Goal: Task Accomplishment & Management: Use online tool/utility

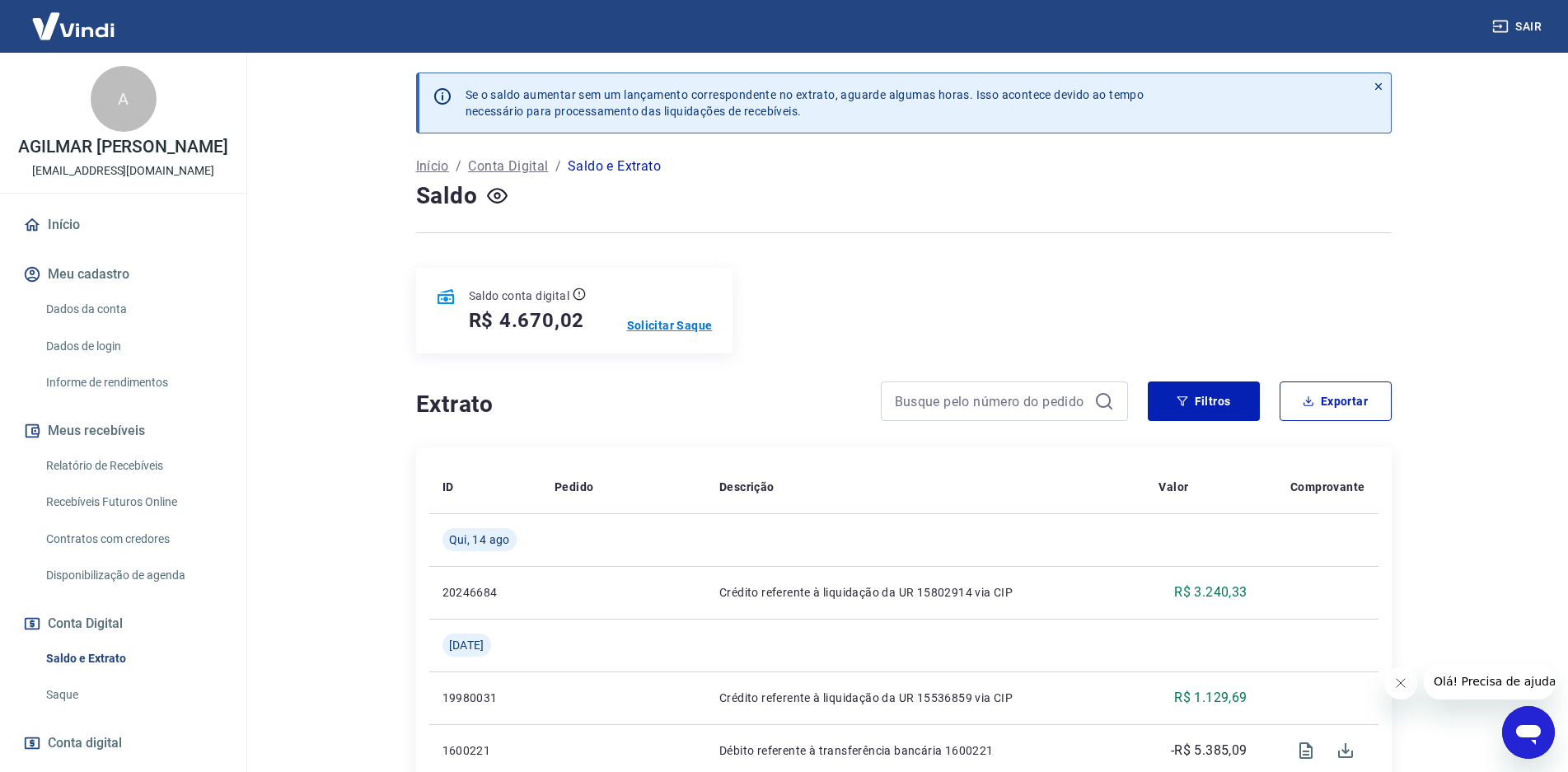
click at [658, 323] on p "Solicitar Saque" at bounding box center [670, 325] width 86 height 17
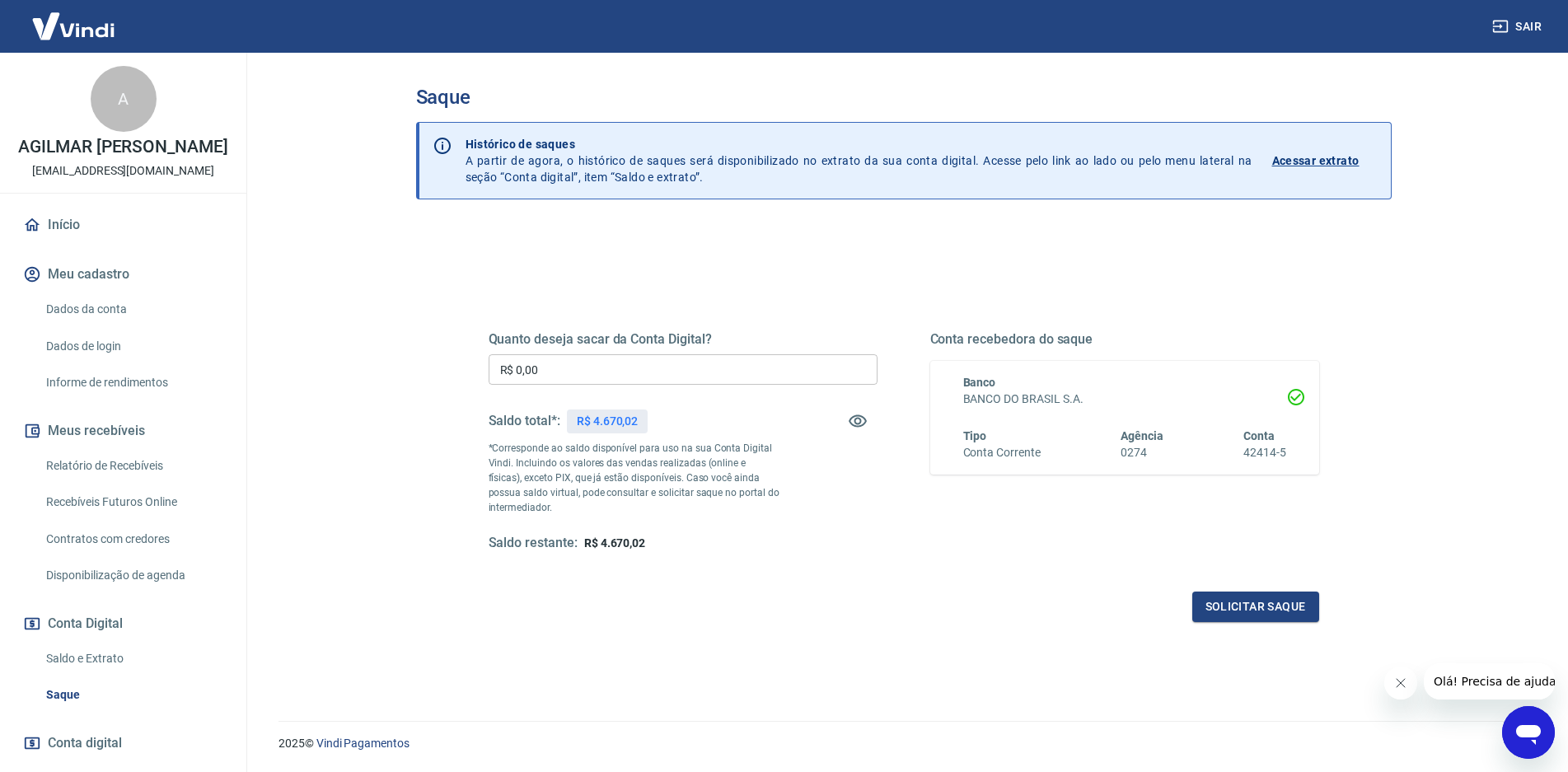
click at [633, 361] on input "R$ 0,00" at bounding box center [683, 369] width 389 height 30
type input "R$ 4.370,02"
click at [1239, 607] on button "Solicitar saque" at bounding box center [1256, 606] width 127 height 30
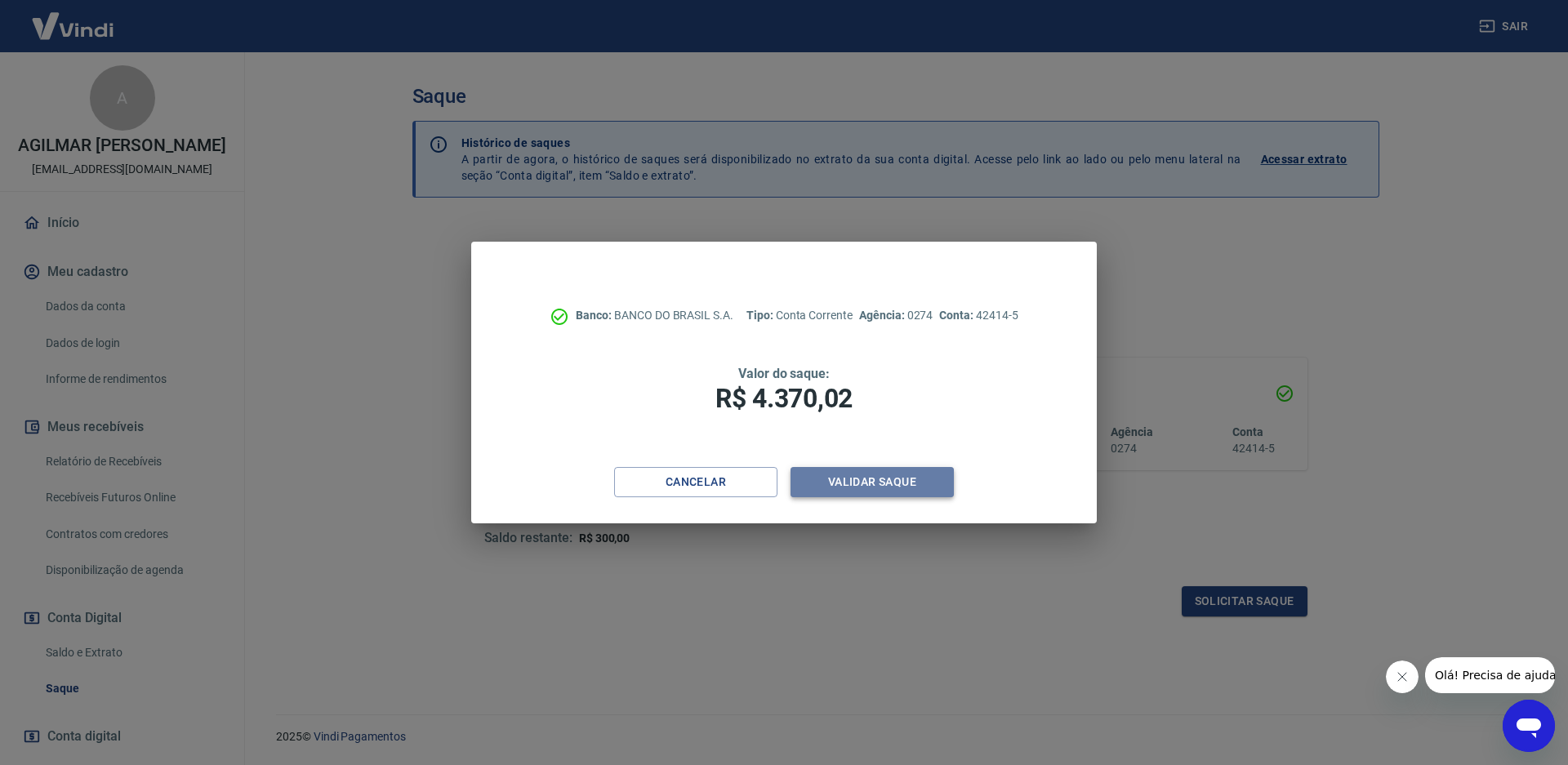
click at [885, 486] on button "Validar saque" at bounding box center [872, 482] width 164 height 30
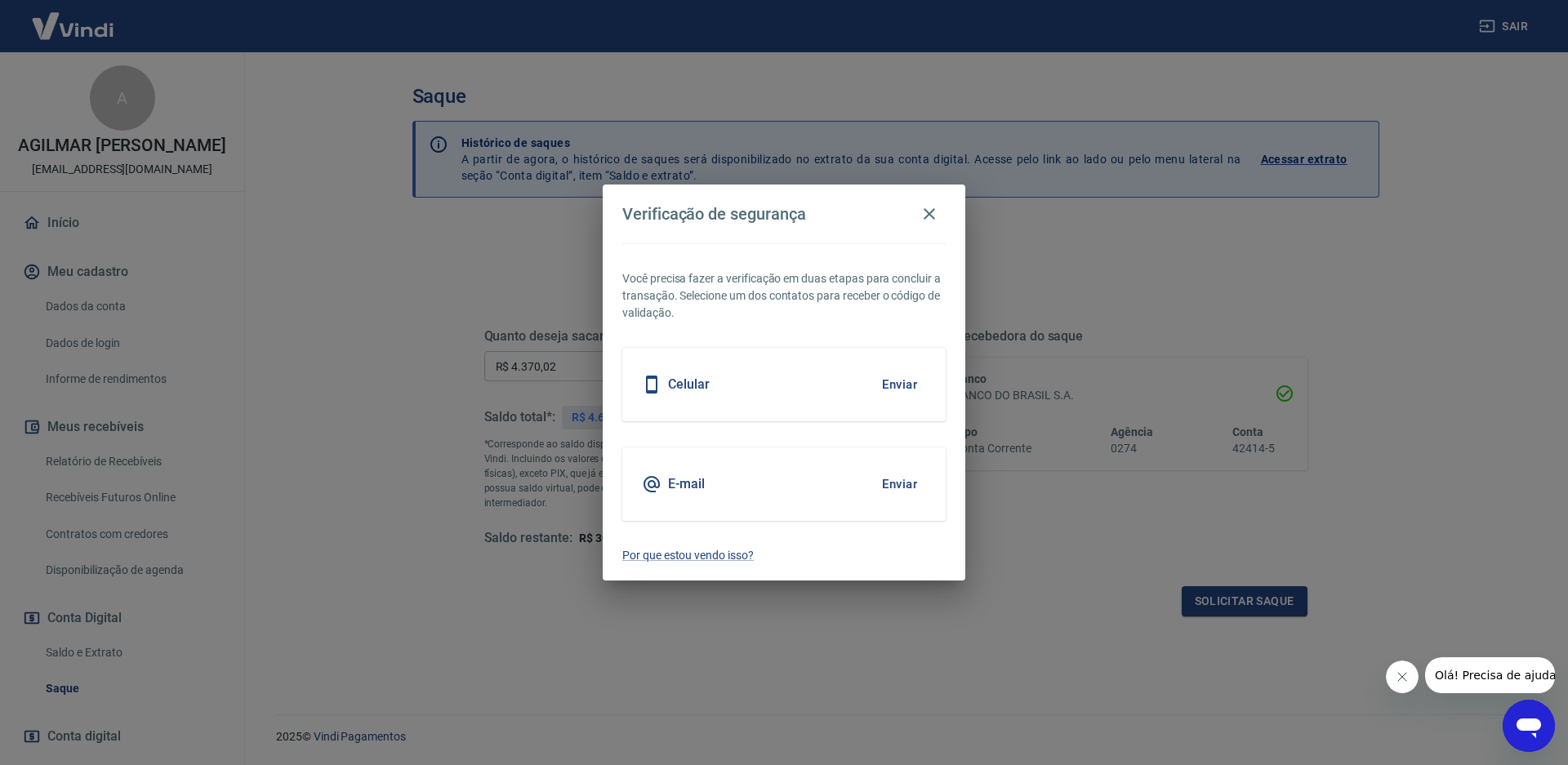
click at [844, 487] on div "E-mail Enviar" at bounding box center [784, 483] width 323 height 73
click at [896, 480] on button "Enviar" at bounding box center [900, 484] width 53 height 34
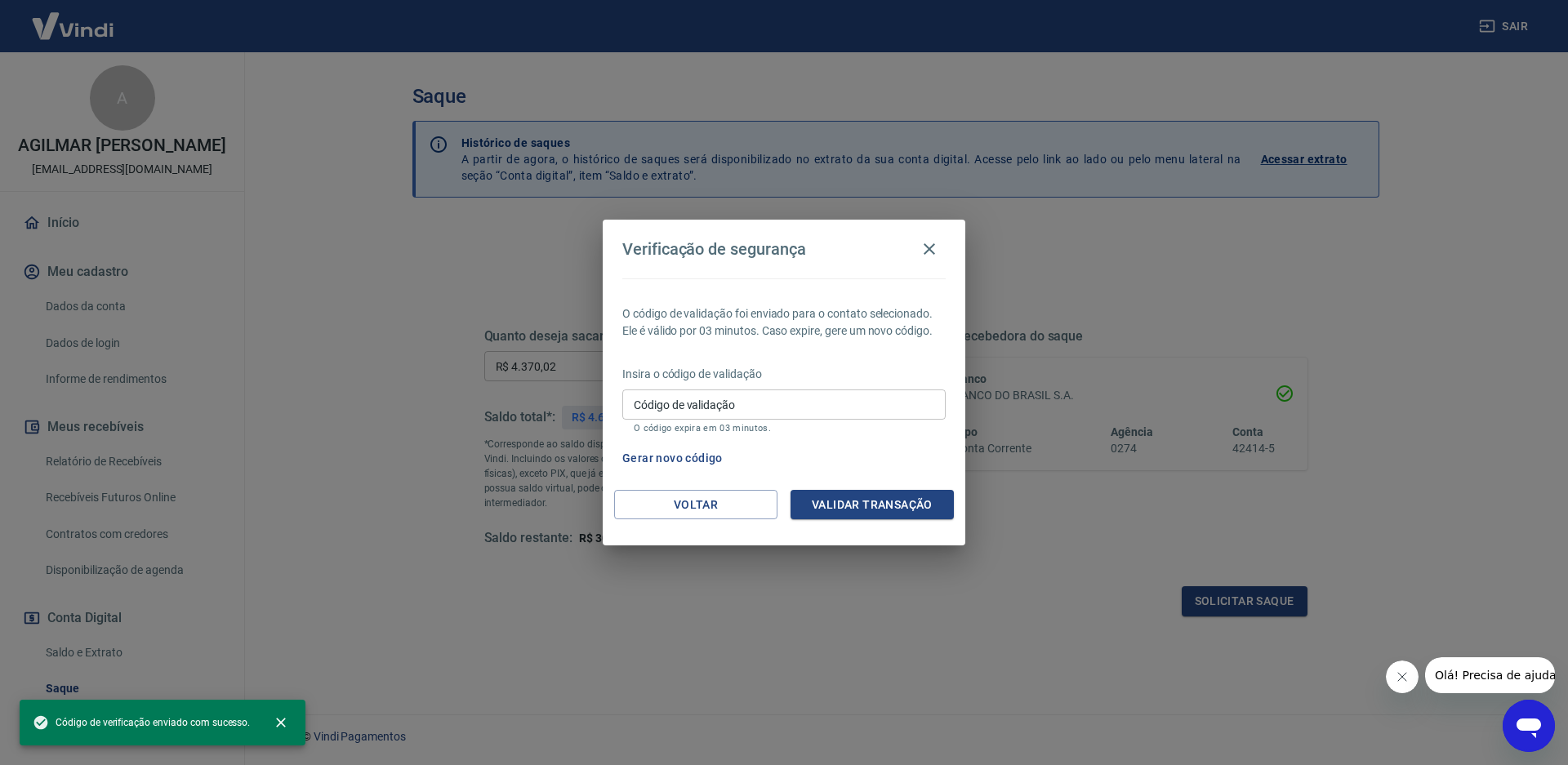
drag, startPoint x: 725, startPoint y: 397, endPoint x: 704, endPoint y: 397, distance: 21.0
click at [722, 397] on input "Código de validação" at bounding box center [784, 404] width 323 height 30
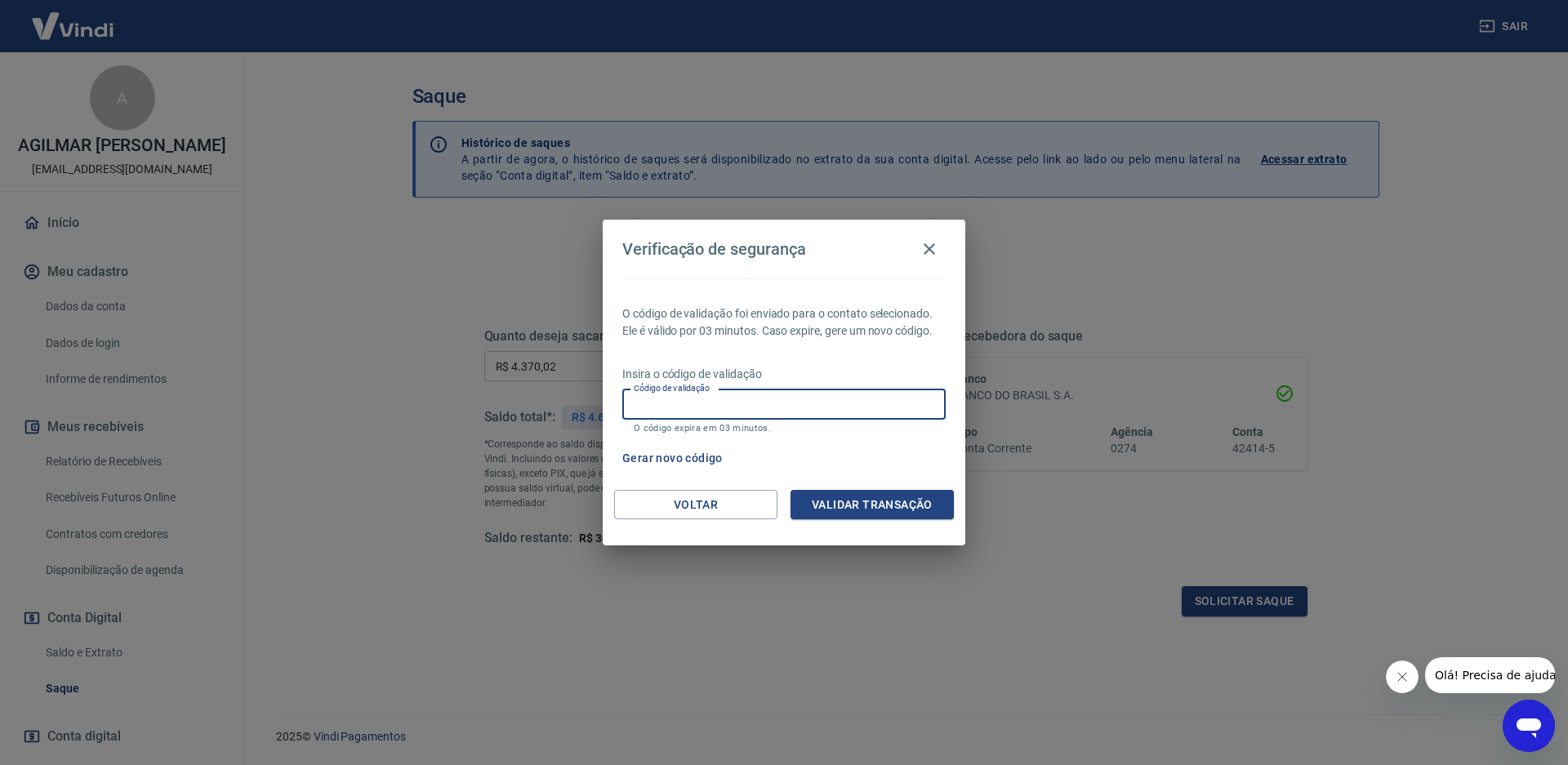
paste input "665950"
type input "665950"
click at [865, 502] on button "Validar transação" at bounding box center [872, 505] width 164 height 30
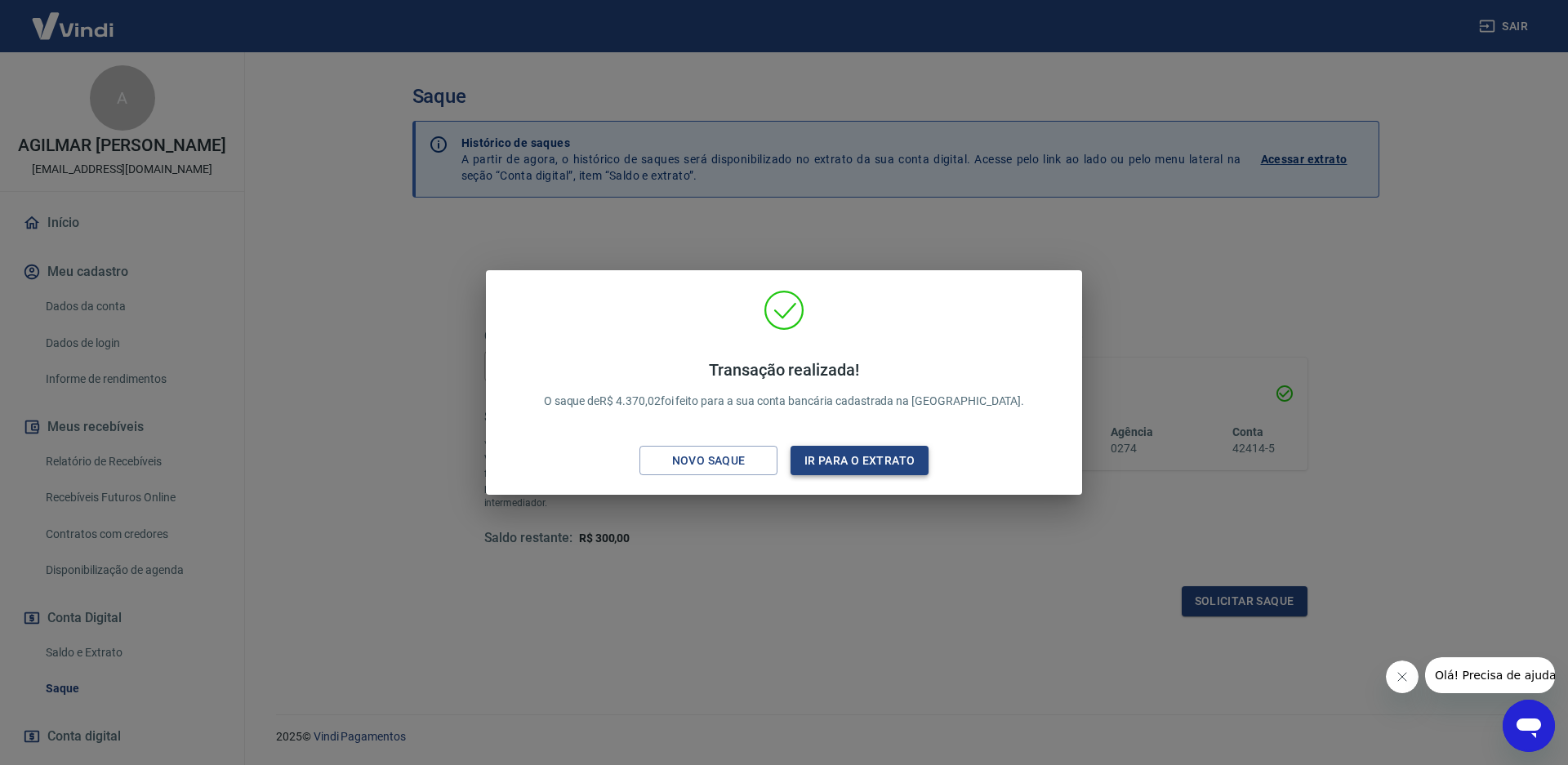
click at [851, 468] on button "Ir para o extrato" at bounding box center [859, 460] width 138 height 30
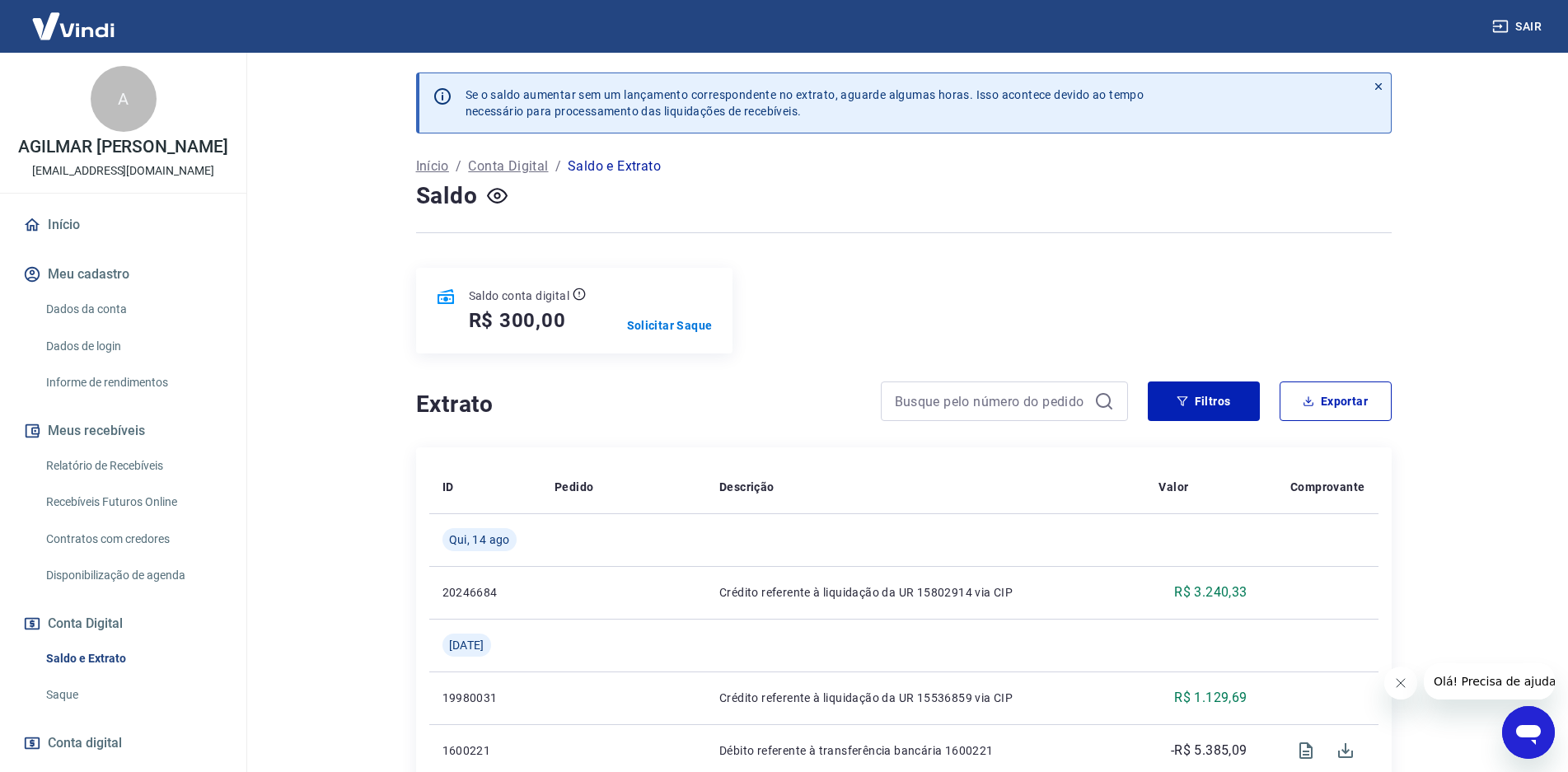
click at [62, 243] on link "Início" at bounding box center [123, 225] width 207 height 37
